Goal: Transaction & Acquisition: Purchase product/service

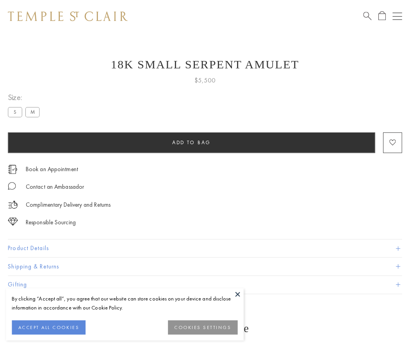
scroll to position [19, 0]
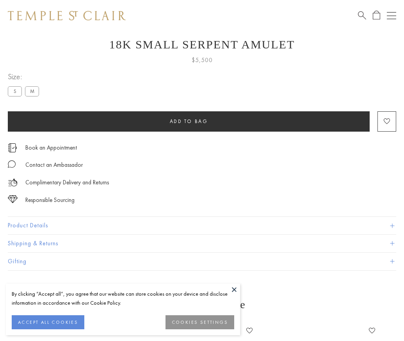
click at [188, 121] on span "Add to bag" at bounding box center [189, 121] width 38 height 7
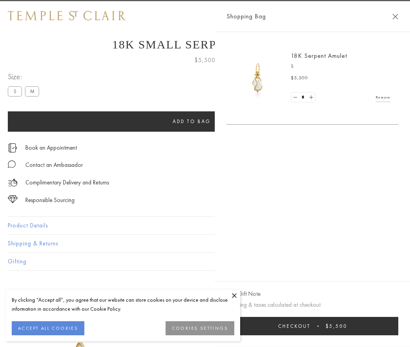
click at [398, 325] on button "Checkout $5,500" at bounding box center [312, 325] width 172 height 18
